Goal: Task Accomplishment & Management: Complete application form

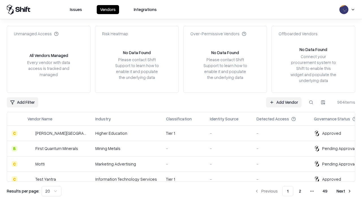
click at [283, 102] on link "Add Vendor" at bounding box center [283, 102] width 35 height 10
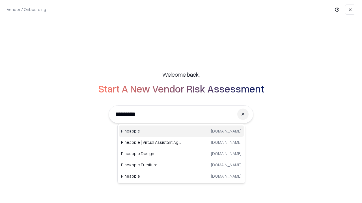
click at [181, 131] on div "Pineapple [DOMAIN_NAME]" at bounding box center [181, 131] width 125 height 11
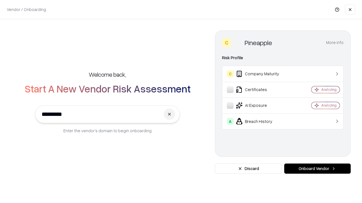
type input "*********"
click at [317, 169] on button "Onboard Vendor" at bounding box center [317, 169] width 66 height 10
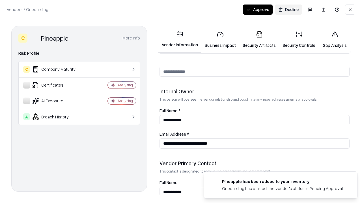
scroll to position [293, 0]
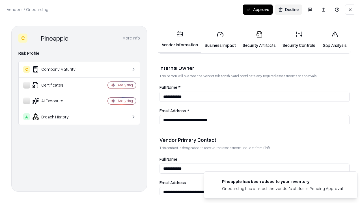
click at [220, 40] on link "Business Impact" at bounding box center [220, 40] width 38 height 26
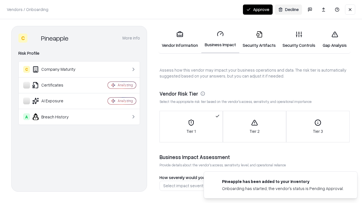
click at [259, 40] on link "Security Artifacts" at bounding box center [259, 40] width 40 height 26
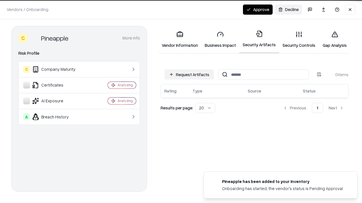
click at [189, 75] on button "Request Artifacts" at bounding box center [188, 75] width 49 height 10
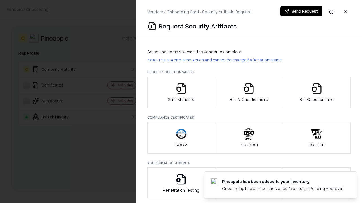
click at [181, 93] on icon "button" at bounding box center [180, 88] width 11 height 11
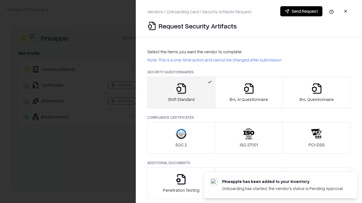
click at [301, 11] on button "Send Request" at bounding box center [301, 11] width 42 height 10
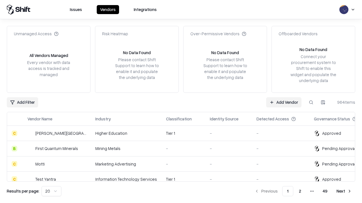
click at [311, 102] on button at bounding box center [311, 102] width 10 height 10
type input "*********"
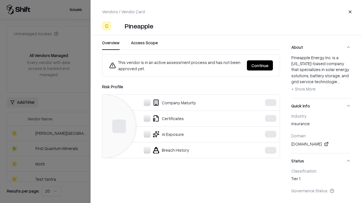
scroll to position [250, 0]
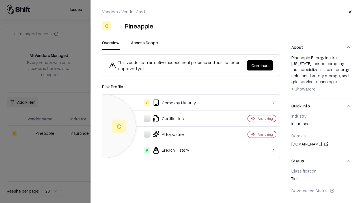
click at [260, 66] on button "Continue" at bounding box center [260, 65] width 26 height 10
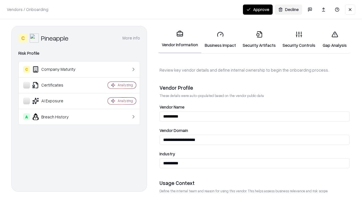
click at [259, 40] on link "Security Artifacts" at bounding box center [259, 40] width 40 height 26
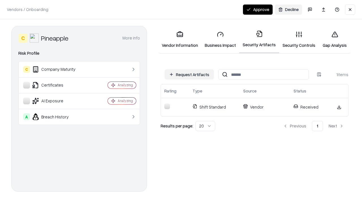
click at [299, 40] on link "Security Controls" at bounding box center [299, 40] width 40 height 26
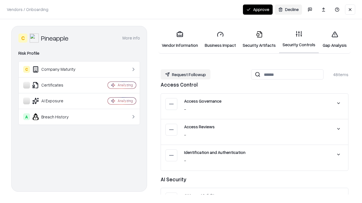
click at [185, 75] on button "Request Followup" at bounding box center [185, 75] width 50 height 10
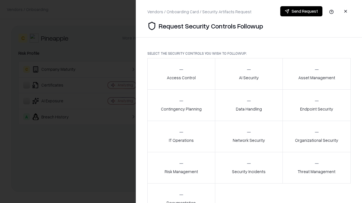
click at [181, 74] on div "Access Control" at bounding box center [181, 74] width 29 height 14
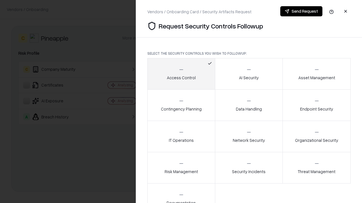
click at [301, 11] on button "Send Request" at bounding box center [301, 11] width 42 height 10
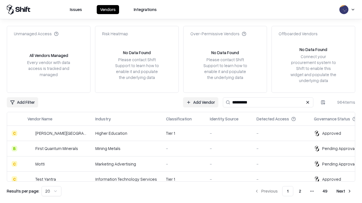
type input "*********"
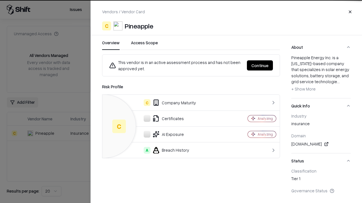
click at [260, 66] on button "Continue" at bounding box center [260, 65] width 26 height 10
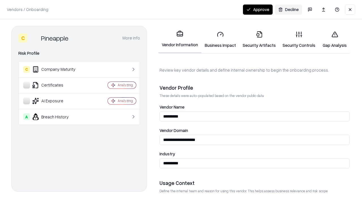
click at [257, 9] on button "Approve" at bounding box center [258, 10] width 30 height 10
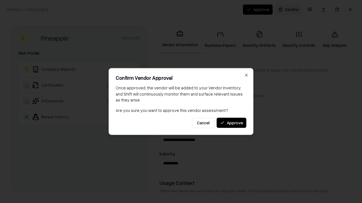
click at [231, 123] on button "Approve" at bounding box center [231, 123] width 30 height 10
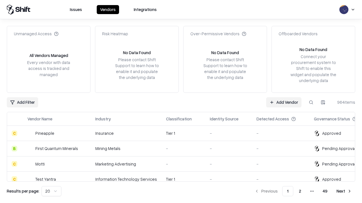
type input "*********"
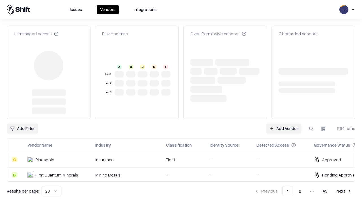
click at [283, 124] on link "Add Vendor" at bounding box center [283, 129] width 35 height 10
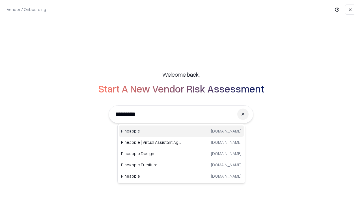
click at [181, 131] on div "Pineapple [DOMAIN_NAME]" at bounding box center [181, 131] width 125 height 11
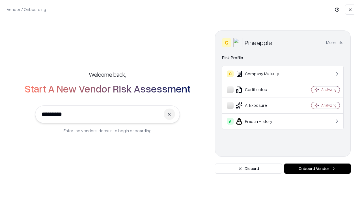
type input "*********"
click at [317, 169] on button "Onboard Vendor" at bounding box center [317, 169] width 66 height 10
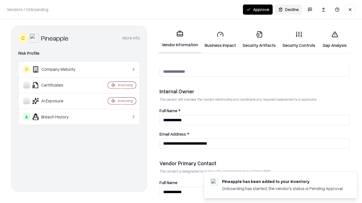
scroll to position [293, 0]
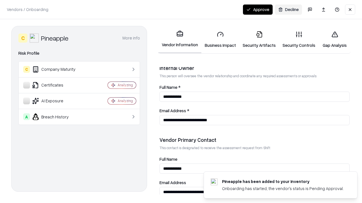
click at [257, 9] on button "Approve" at bounding box center [258, 10] width 30 height 10
